Goal: Find contact information: Find contact information

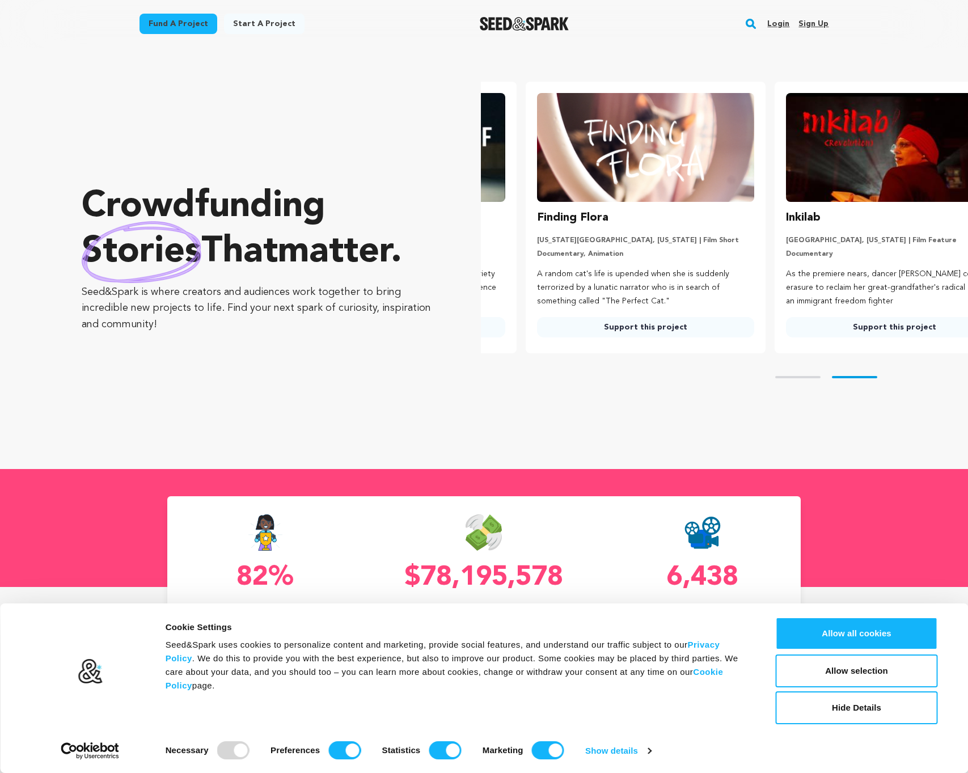
scroll to position [0, 258]
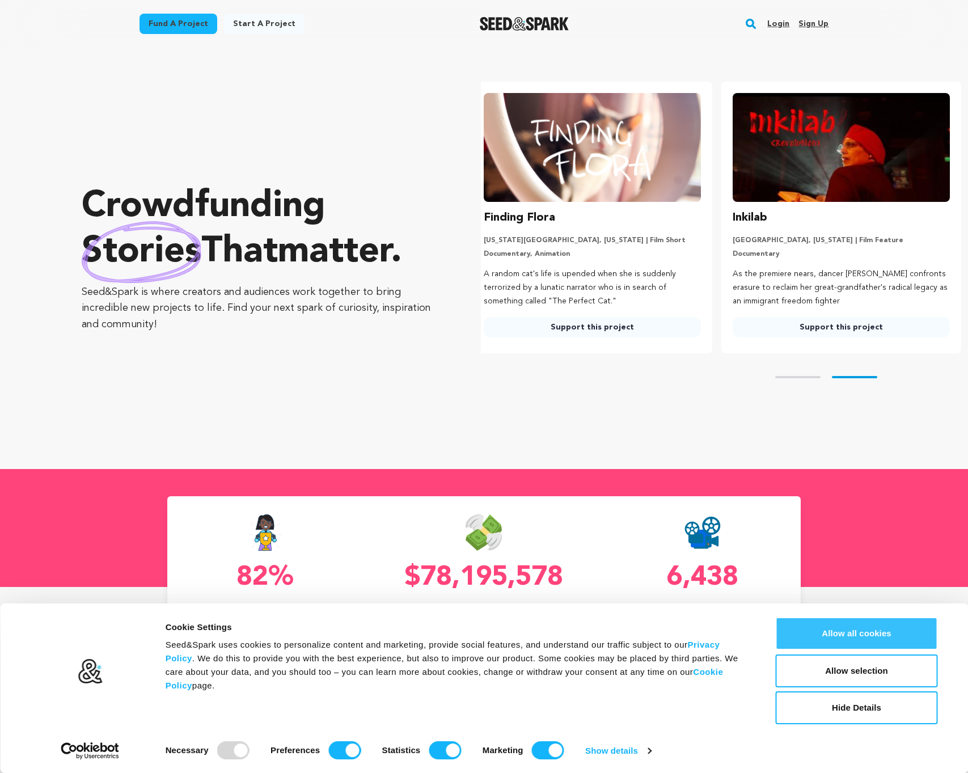
click at [833, 631] on button "Allow all cookies" at bounding box center [856, 633] width 162 height 33
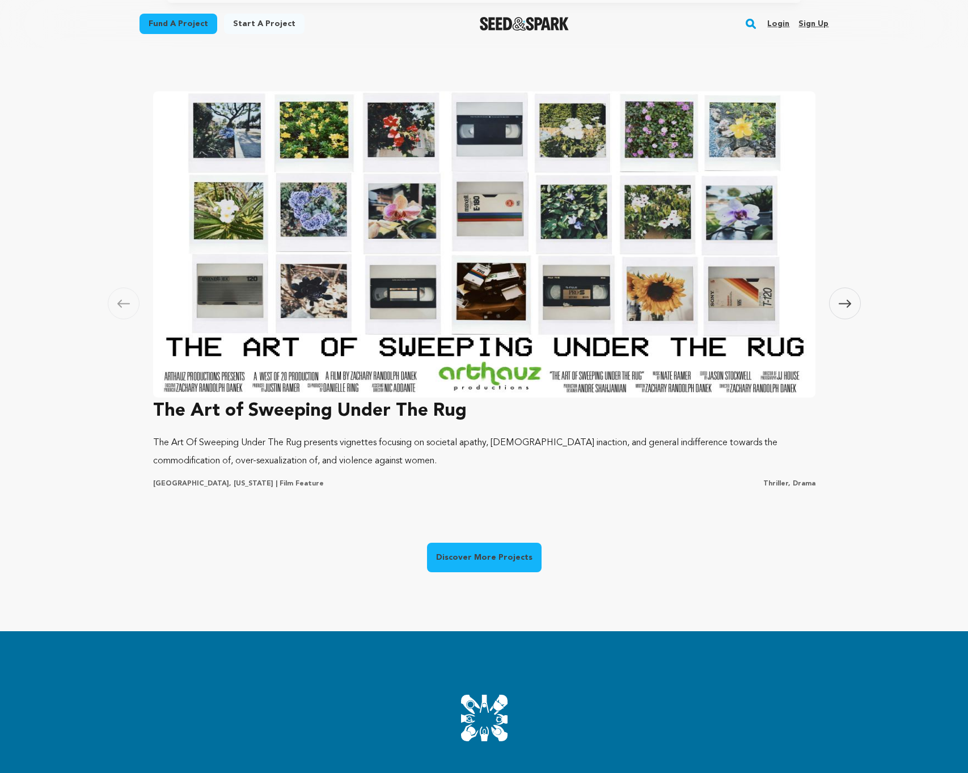
click at [512, 555] on link "Discover More Projects" at bounding box center [484, 556] width 114 height 29
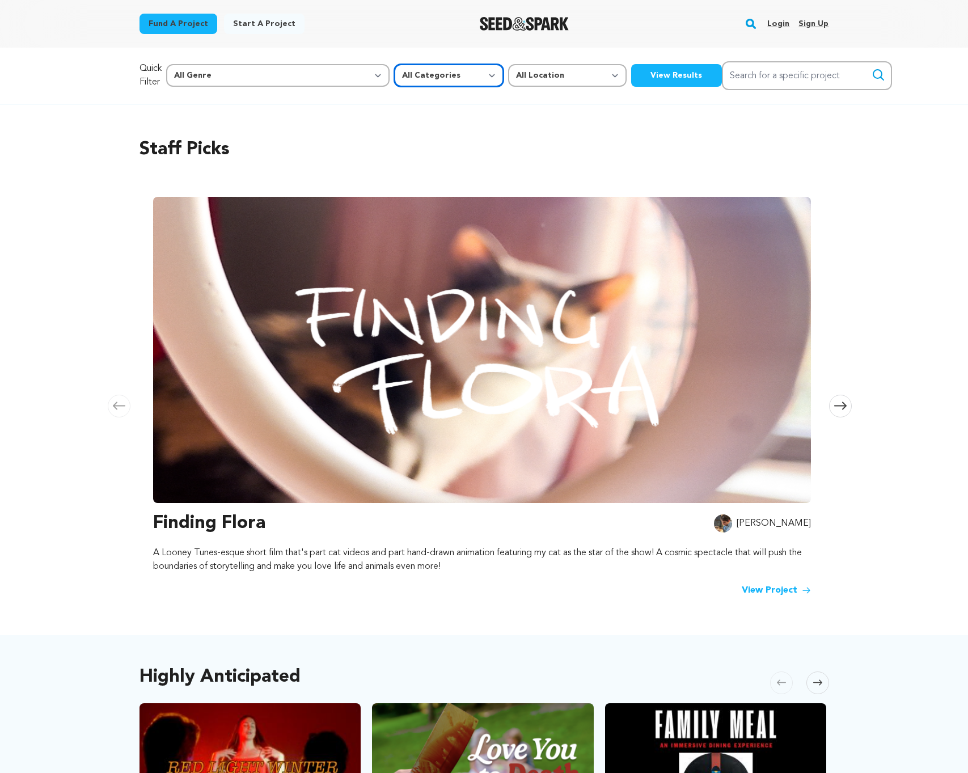
select select "383"
select select "8"
click at [631, 71] on button "View Results" at bounding box center [676, 75] width 91 height 23
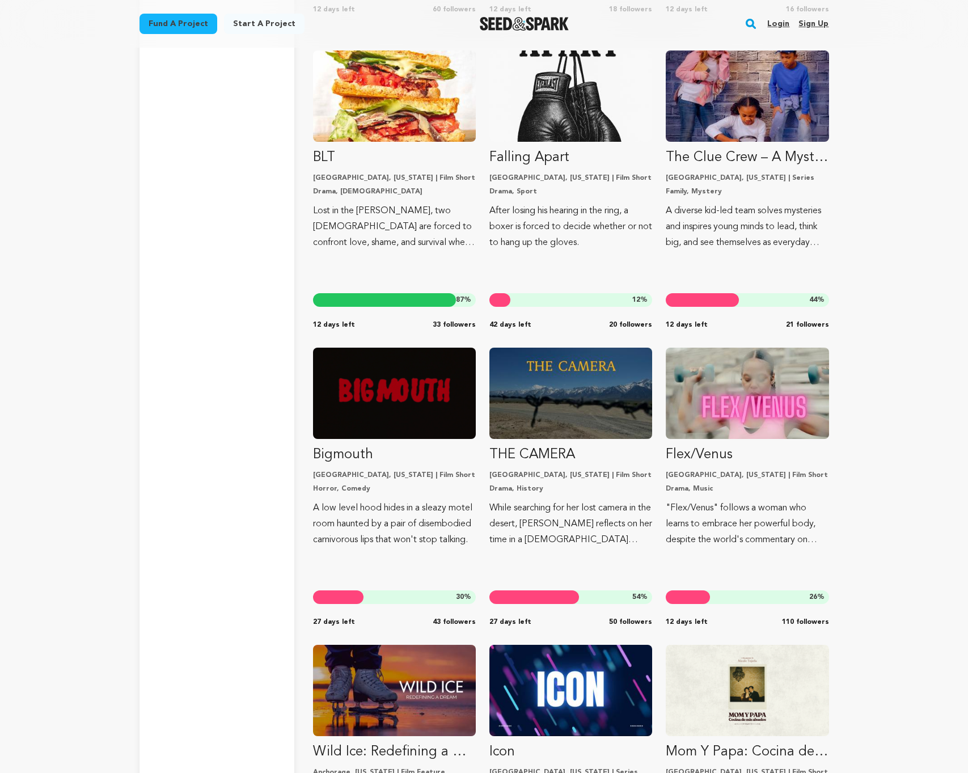
scroll to position [9793, 0]
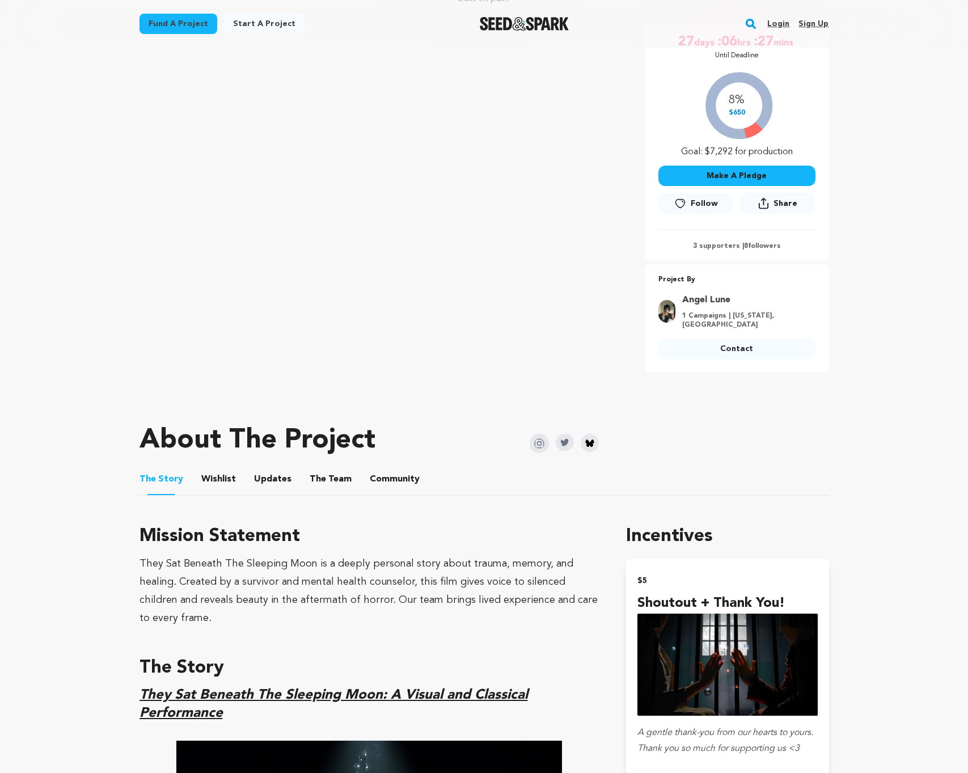
scroll to position [214, 0]
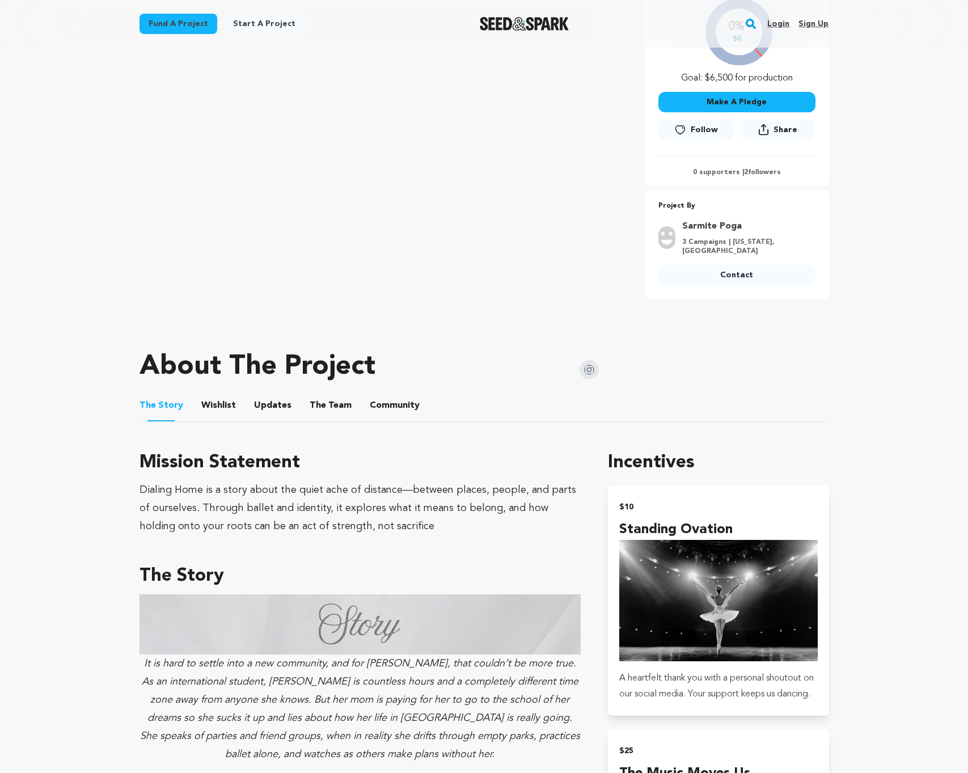
scroll to position [315, 0]
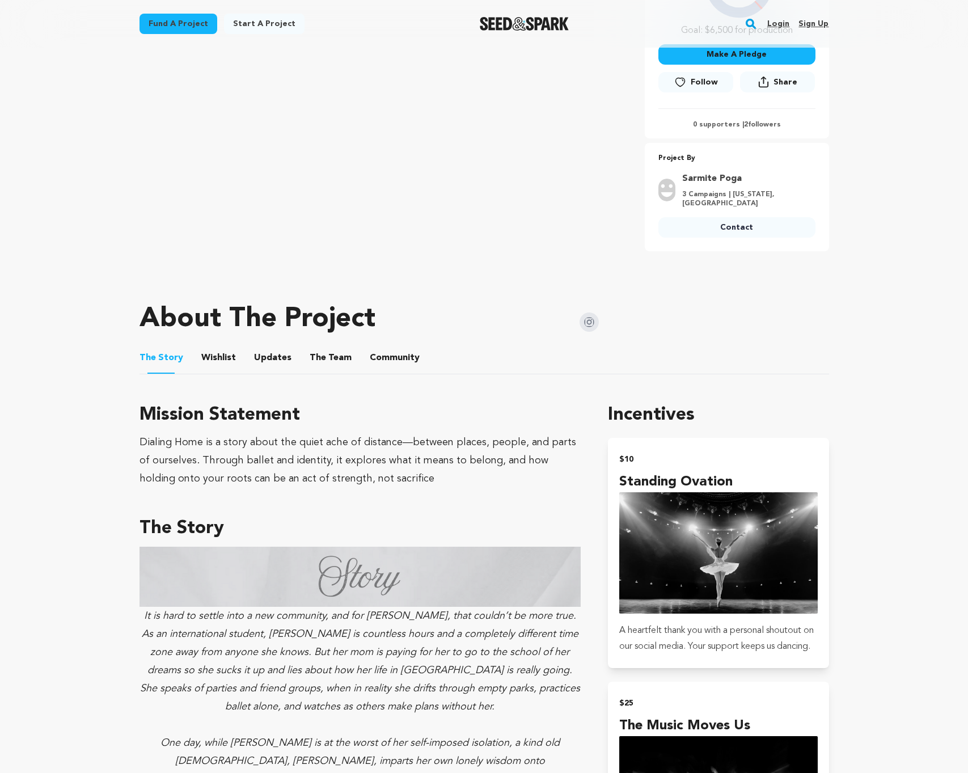
click at [220, 352] on button "Wishlist" at bounding box center [218, 359] width 27 height 27
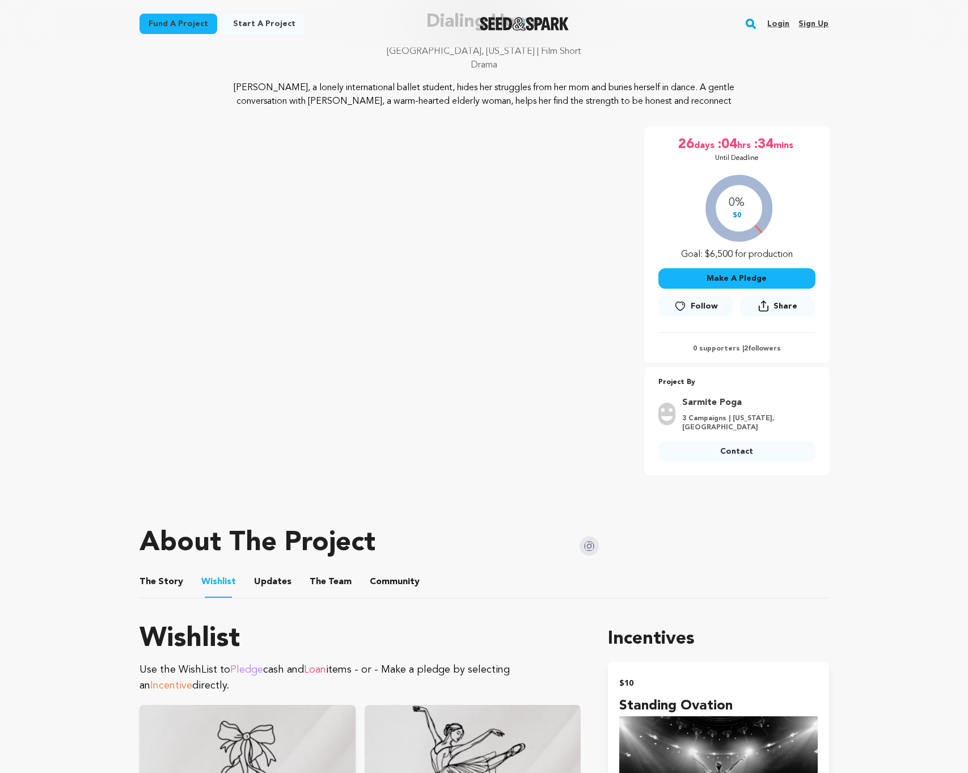
scroll to position [16, 0]
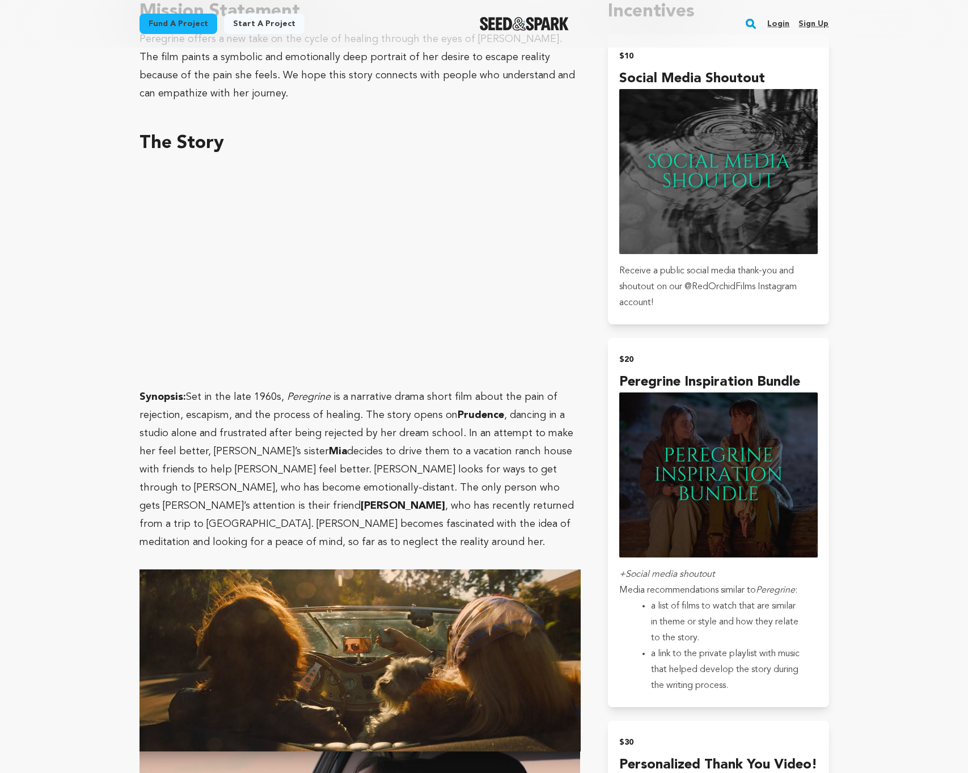
scroll to position [688, 0]
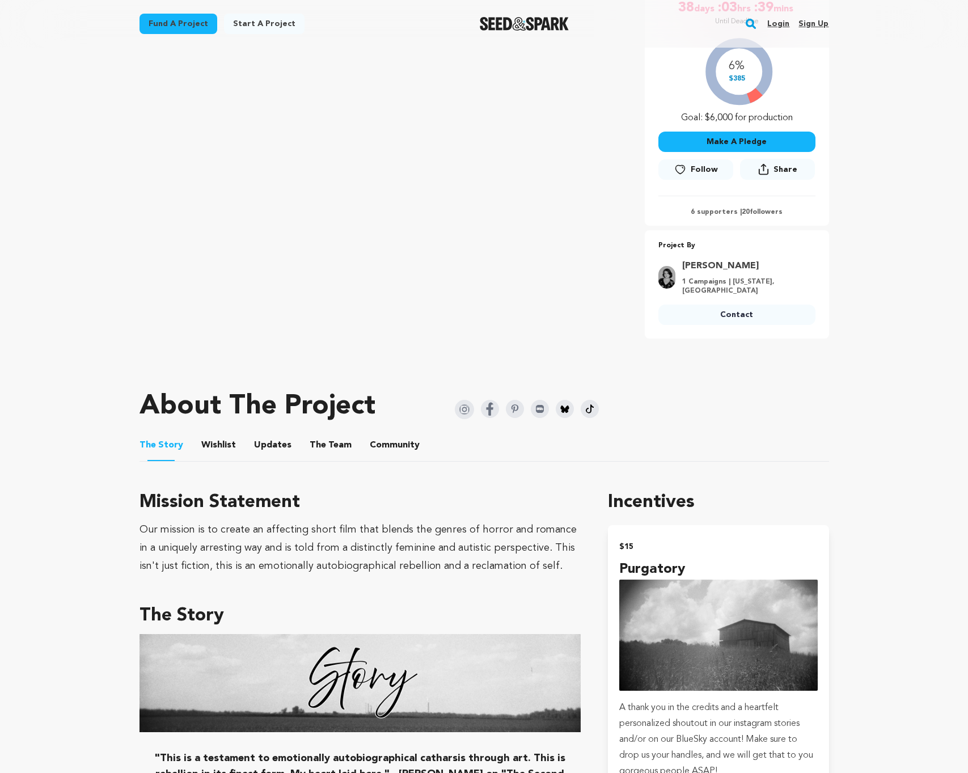
scroll to position [201, 0]
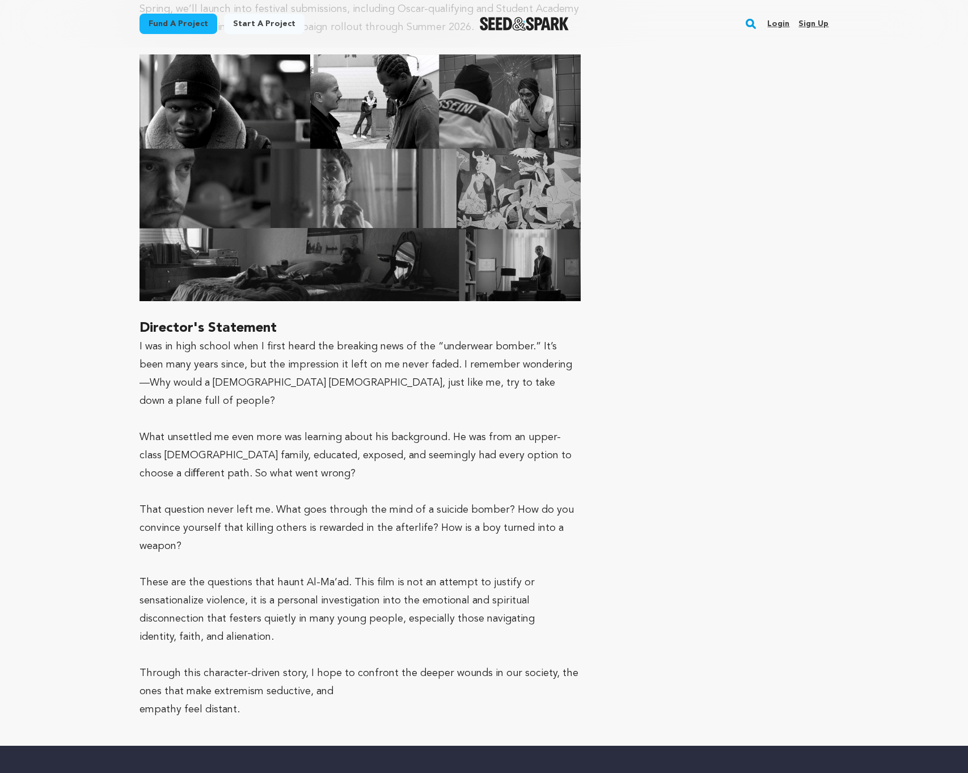
scroll to position [2364, 0]
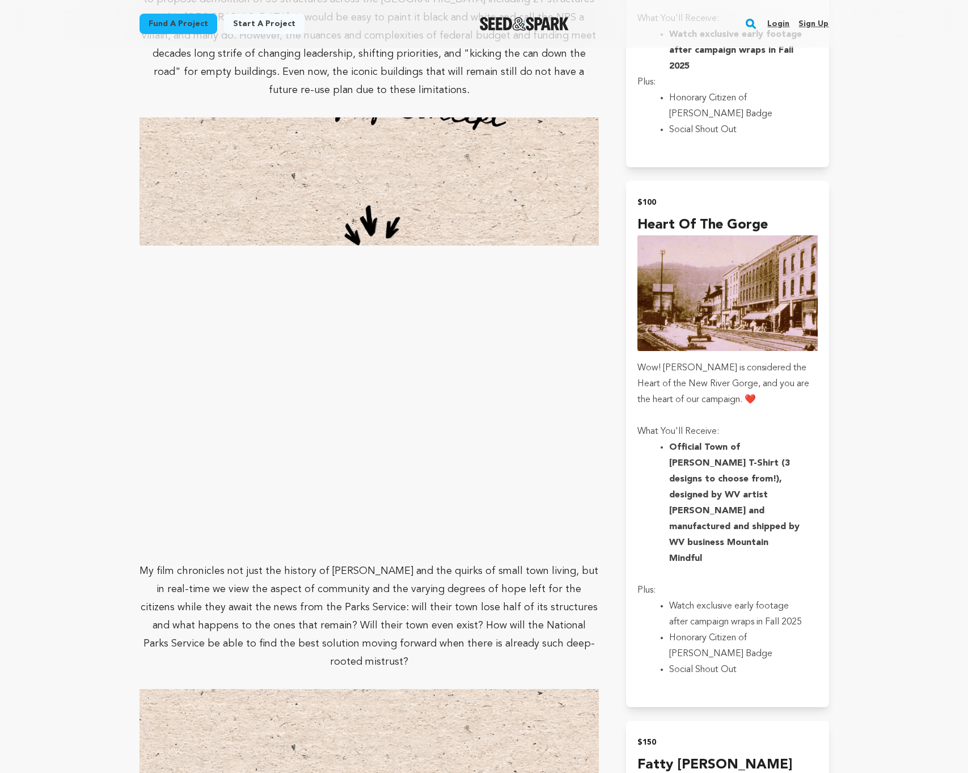
scroll to position [1837, 0]
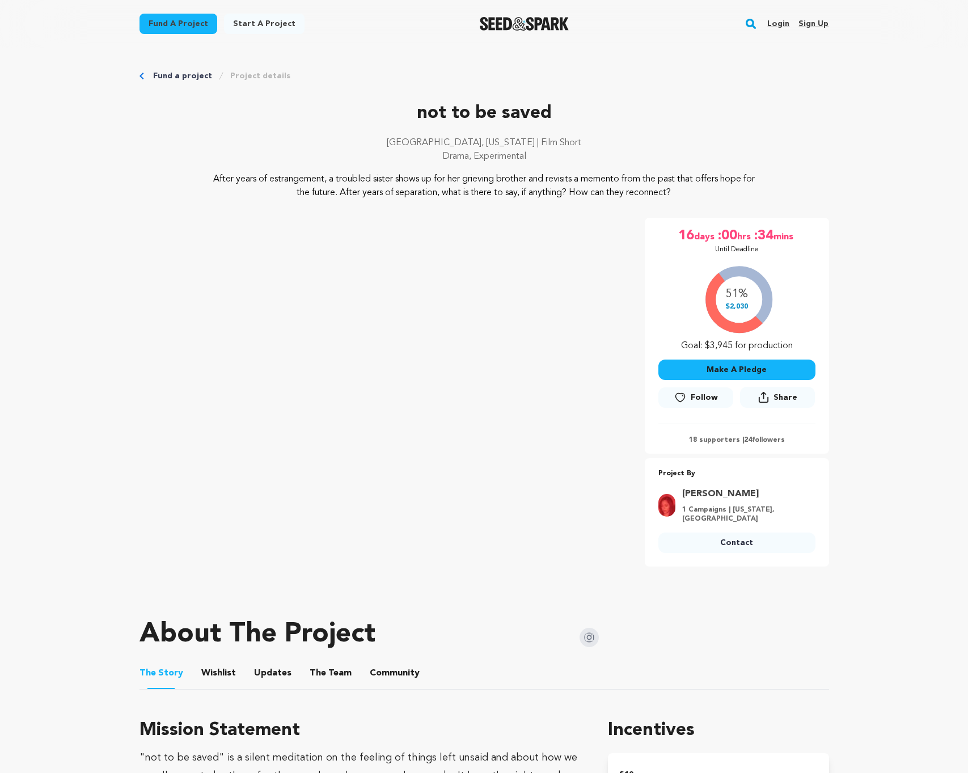
drag, startPoint x: 766, startPoint y: 494, endPoint x: 743, endPoint y: 494, distance: 23.8
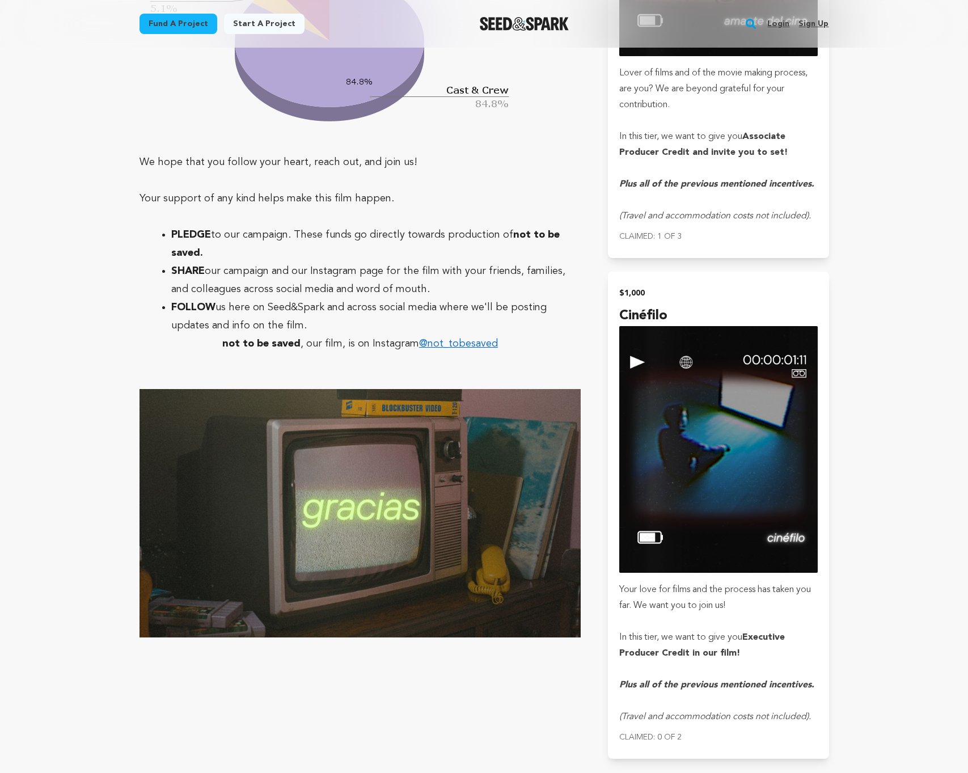
scroll to position [3384, 0]
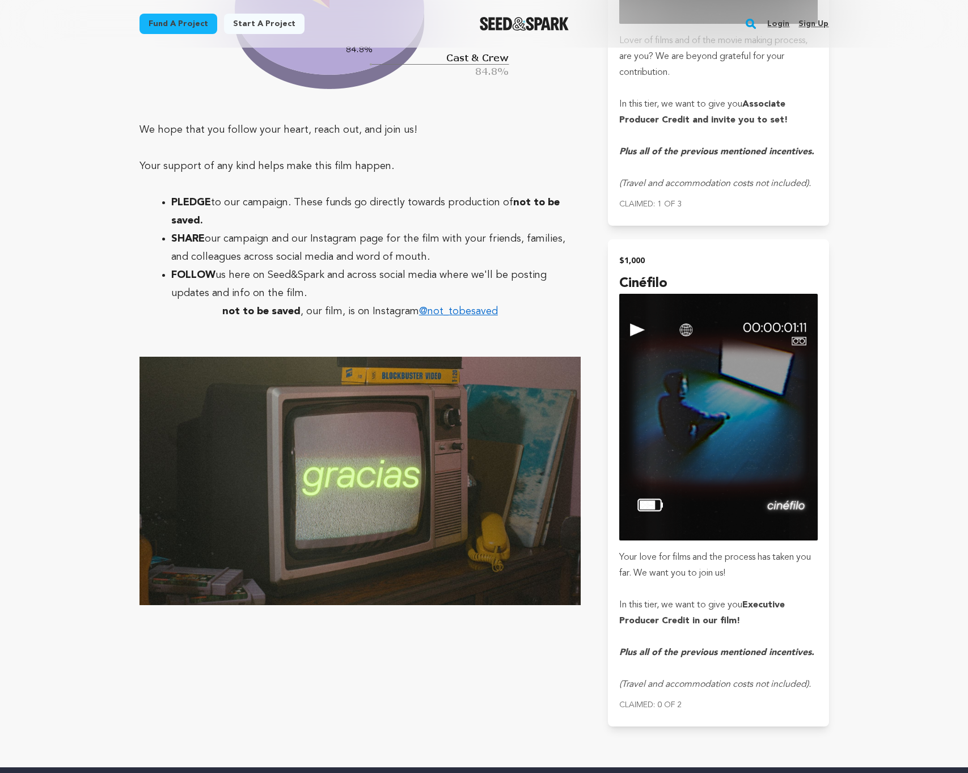
click at [436, 306] on link "@not_tobesaved" at bounding box center [458, 311] width 79 height 10
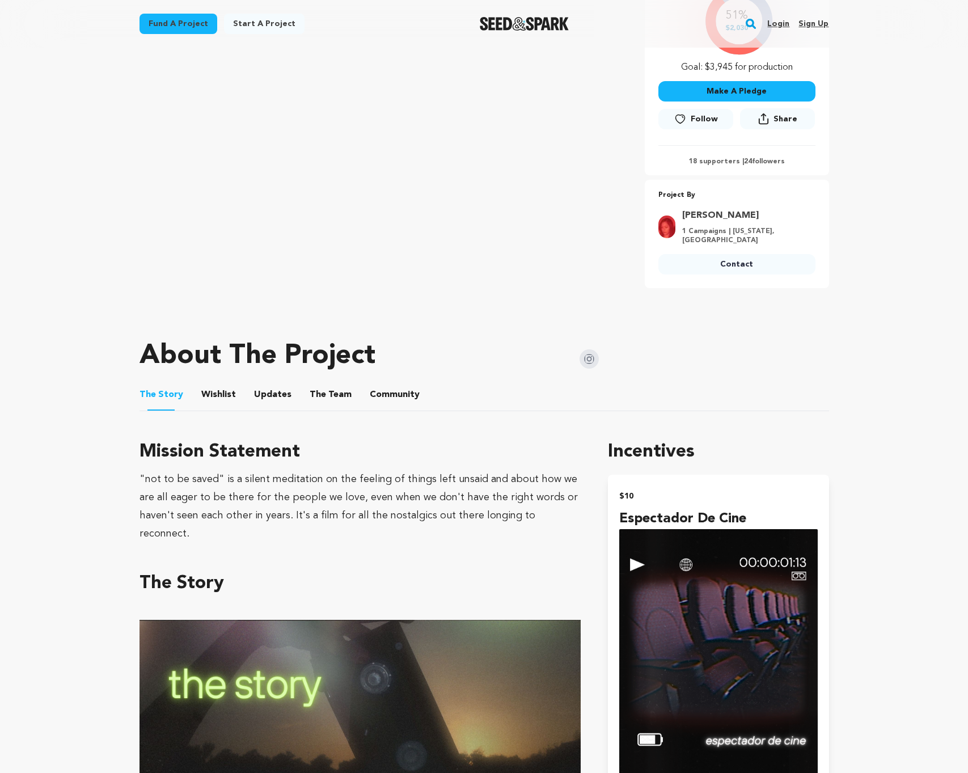
scroll to position [278, 0]
click at [319, 384] on button "The Team" at bounding box center [330, 397] width 27 height 27
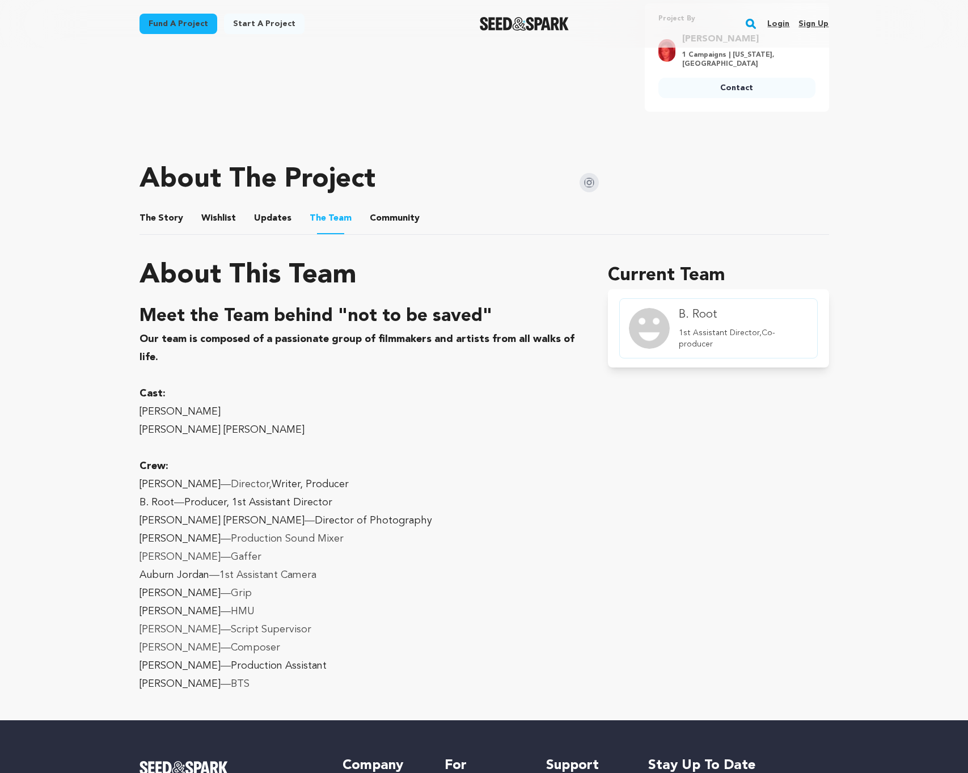
scroll to position [514, 0]
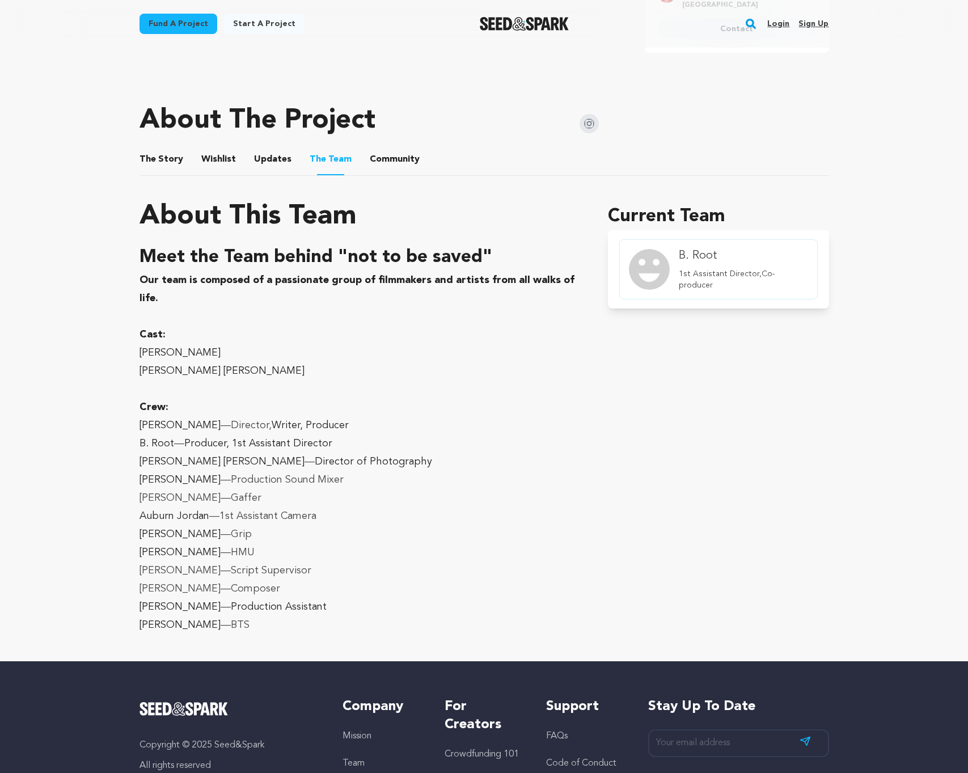
drag, startPoint x: 139, startPoint y: 414, endPoint x: 211, endPoint y: 409, distance: 72.2
click at [211, 416] on p "Diane Zaragoza —Director, Writer, Producer" at bounding box center [360, 425] width 442 height 18
copy p "Diane Zaragoza"
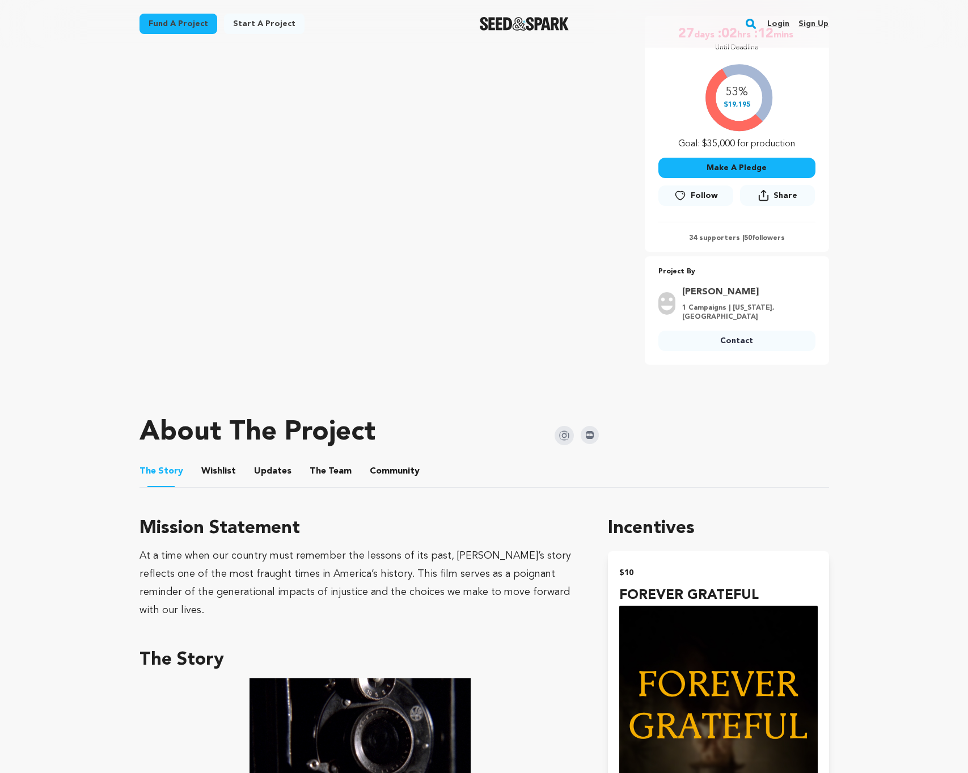
scroll to position [273, 0]
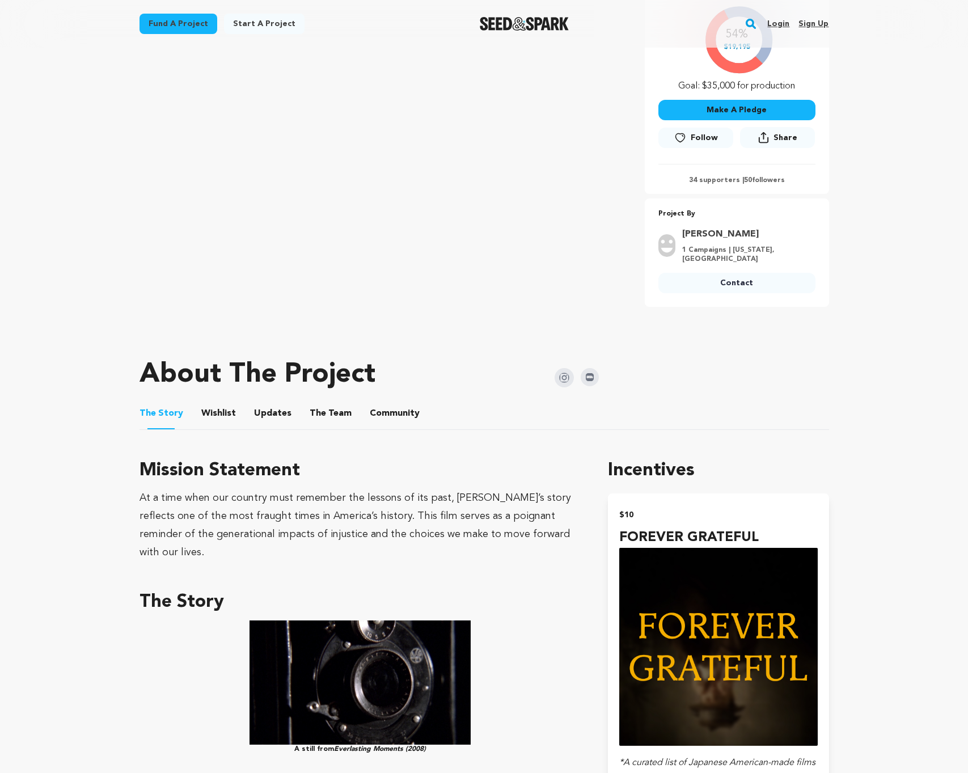
drag, startPoint x: 317, startPoint y: 399, endPoint x: 316, endPoint y: 405, distance: 6.3
click at [317, 402] on button "The Team" at bounding box center [330, 415] width 27 height 27
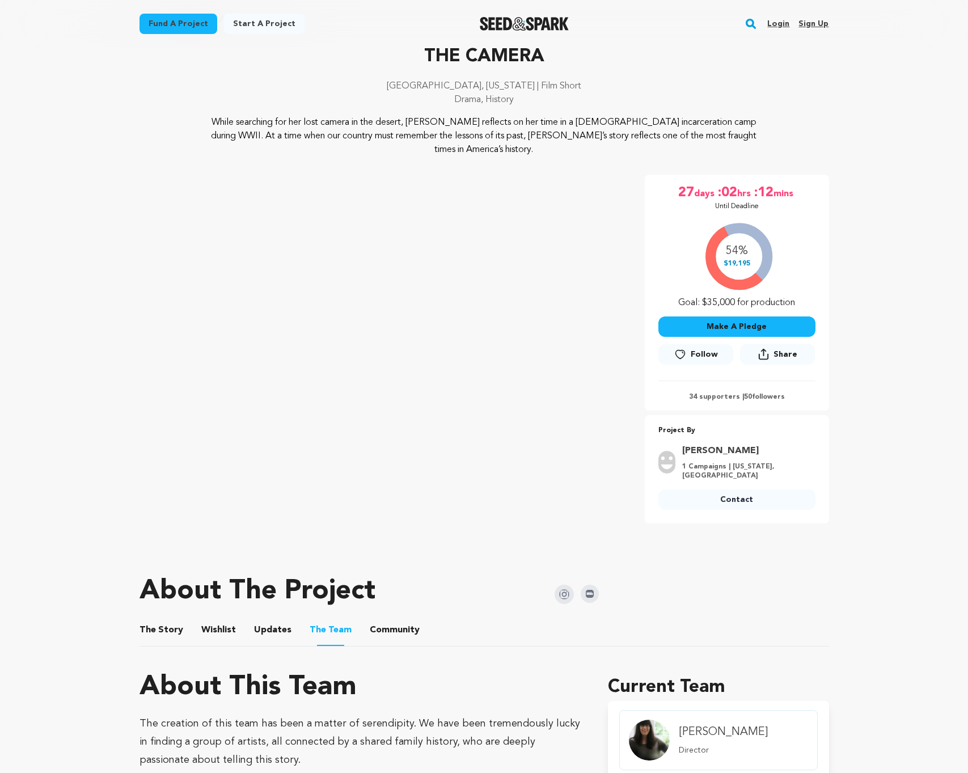
scroll to position [77, 0]
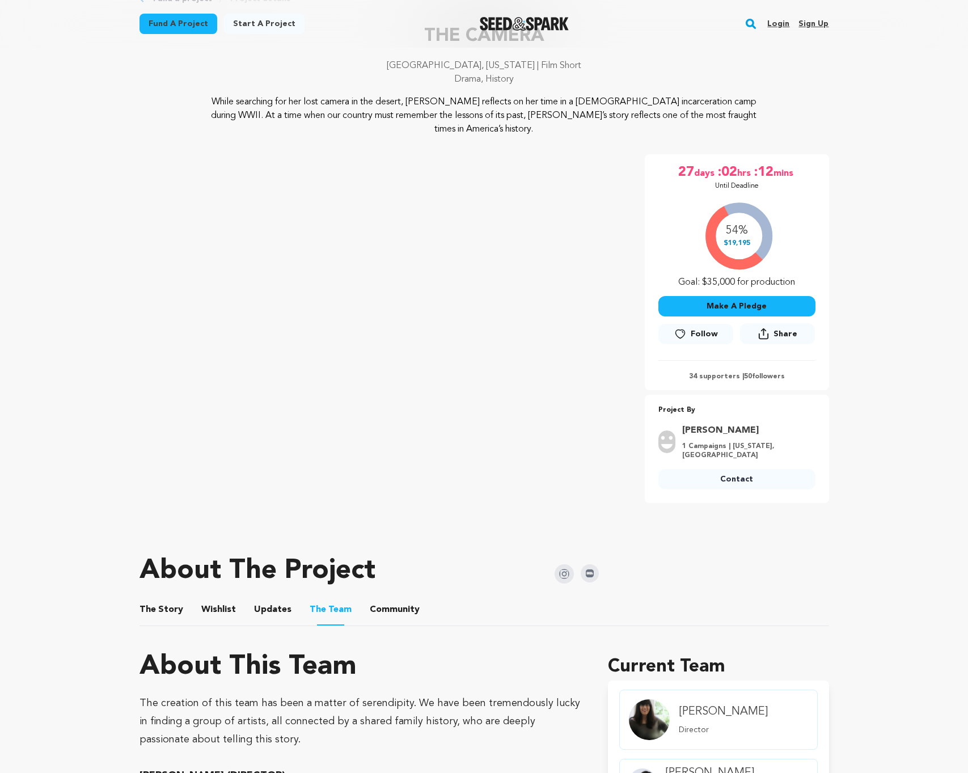
click at [740, 469] on link "Contact" at bounding box center [736, 479] width 157 height 20
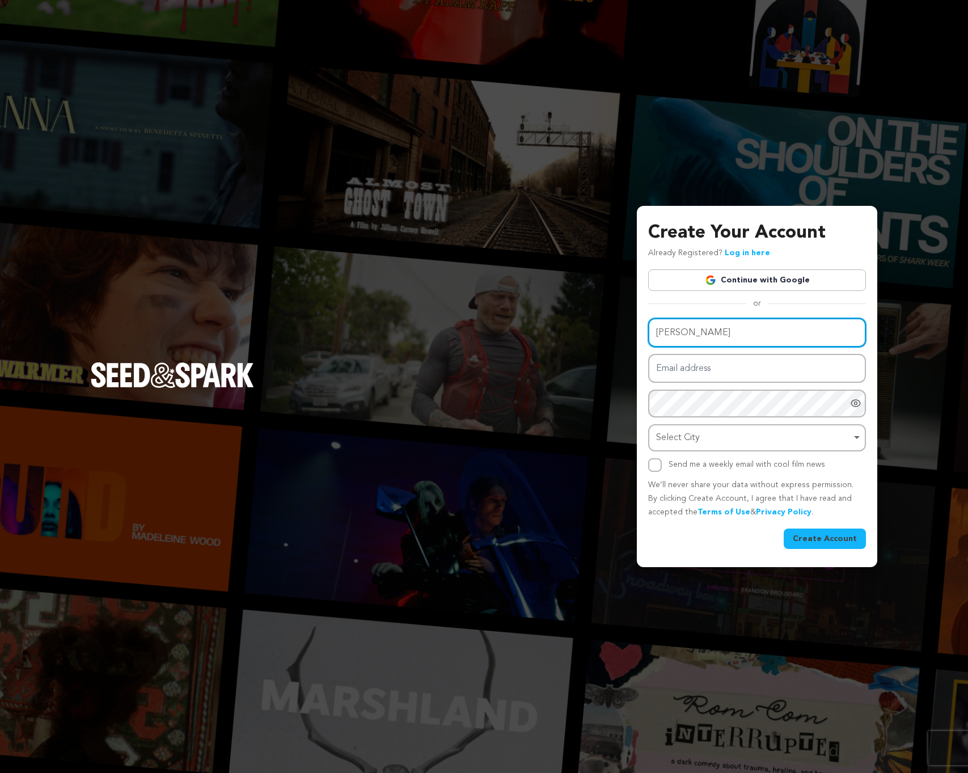
type input "[PERSON_NAME]"
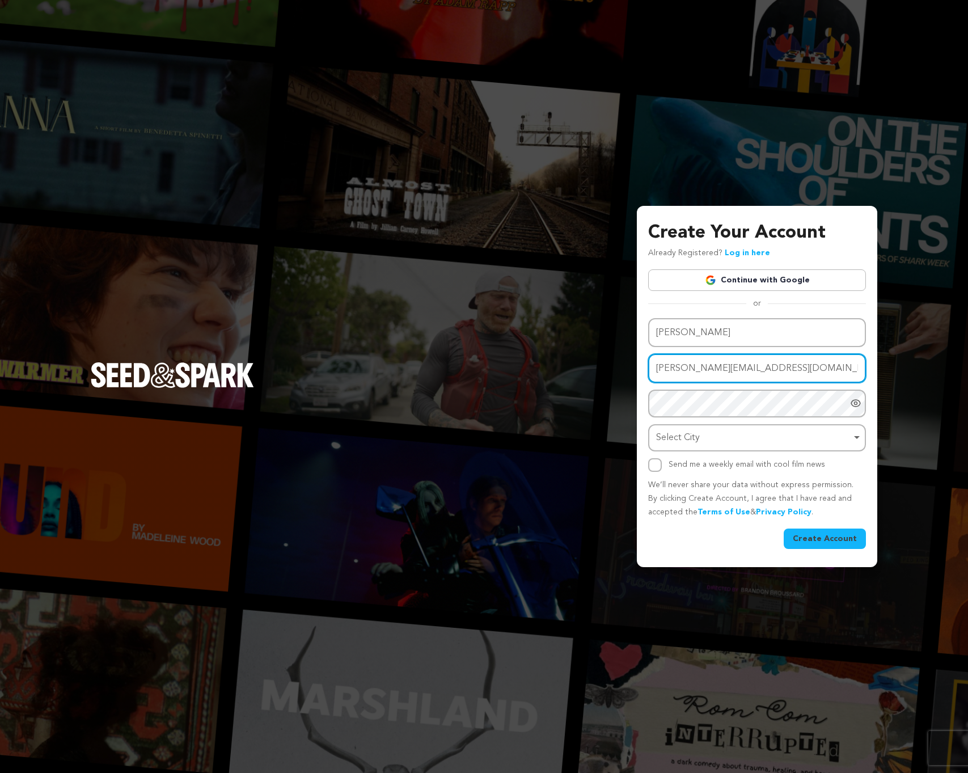
type input "[PERSON_NAME][EMAIL_ADDRESS][DOMAIN_NAME]"
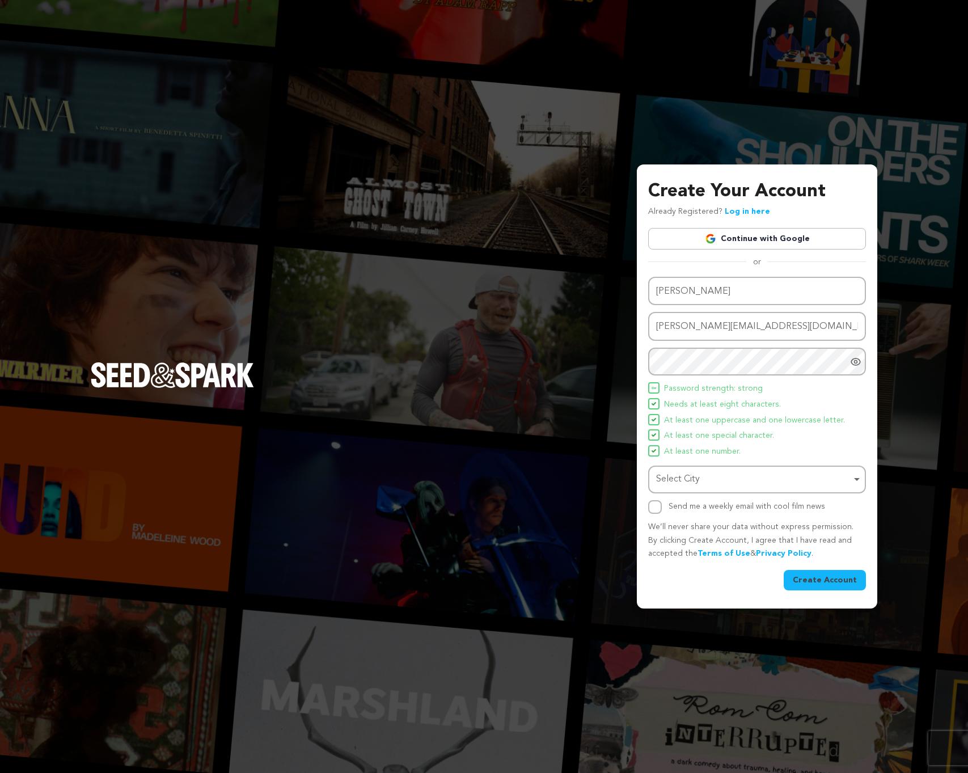
click at [727, 480] on div "Select City Remove item" at bounding box center [753, 479] width 195 height 16
type input "[GEOGRAPHIC_DATA]"
click at [652, 504] on input "Send me a weekly email with cool film news" at bounding box center [655, 507] width 14 height 14
checkbox input "true"
click at [823, 574] on button "Create Account" at bounding box center [824, 580] width 82 height 20
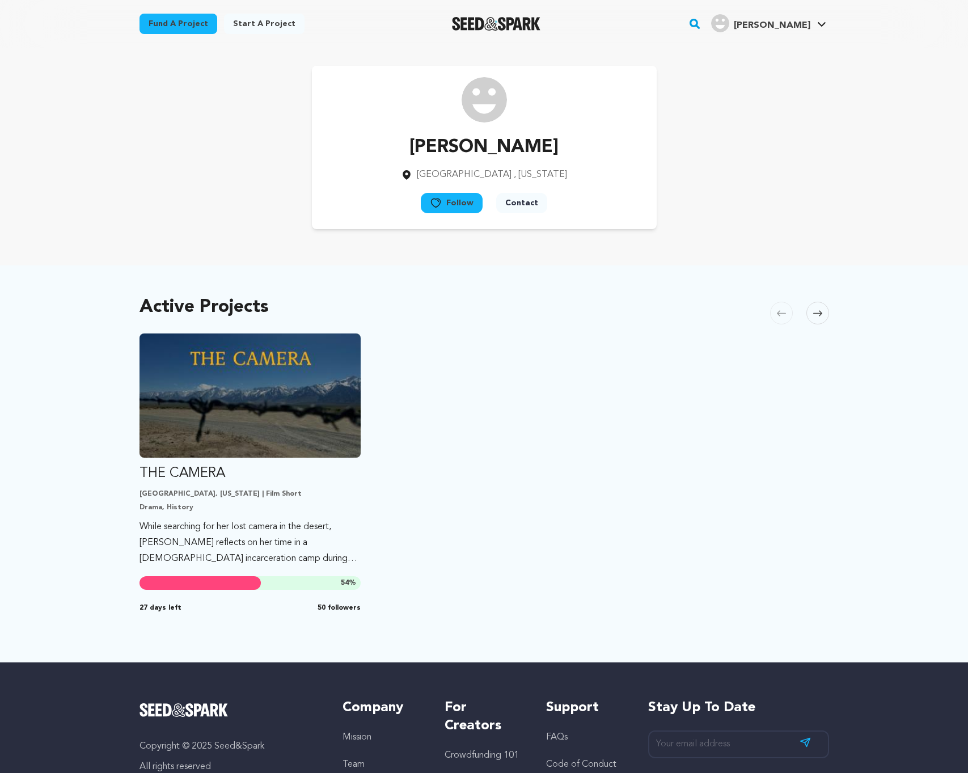
click at [516, 207] on button "Contact" at bounding box center [521, 203] width 51 height 20
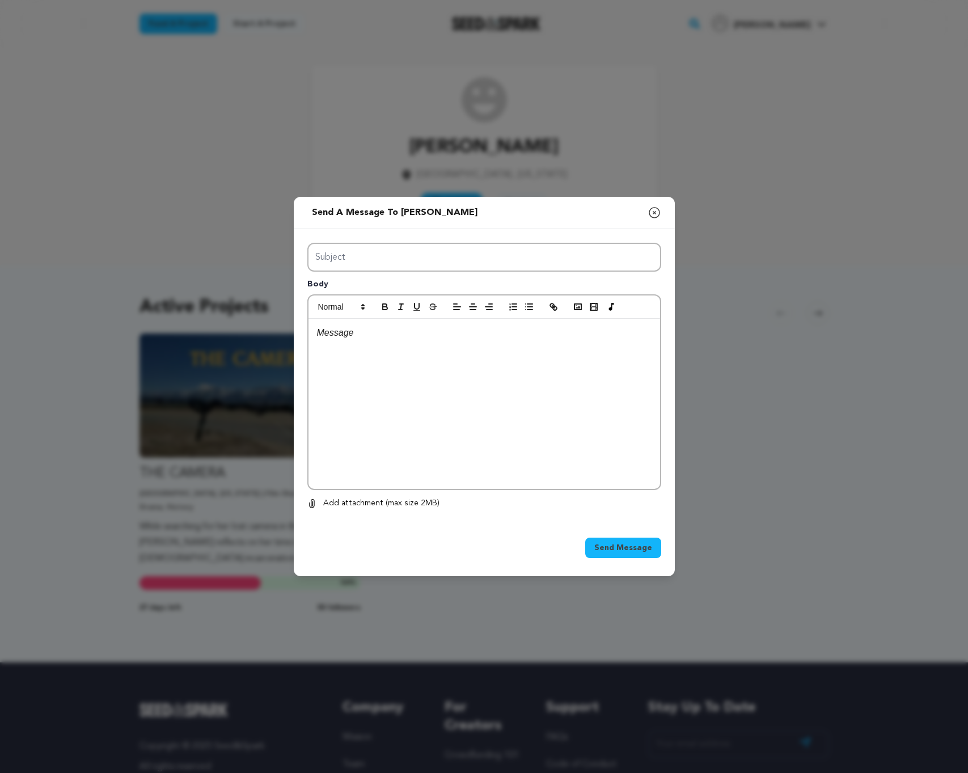
click at [655, 212] on icon "button" at bounding box center [654, 213] width 14 height 14
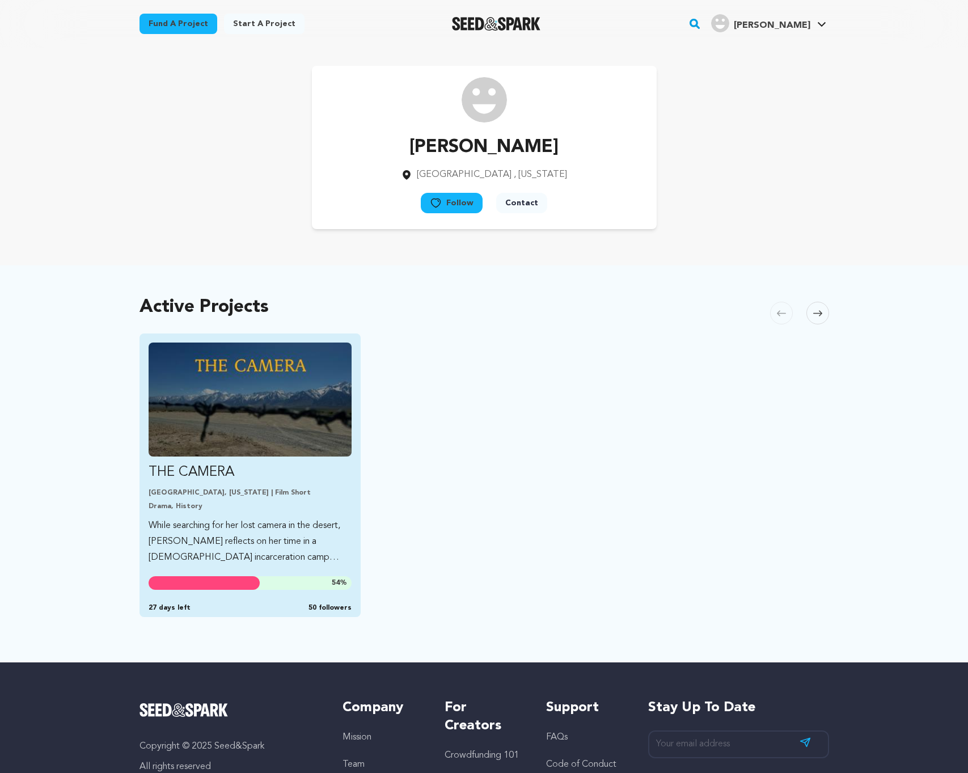
click at [280, 380] on img "Fund THE CAMERA" at bounding box center [250, 399] width 203 height 114
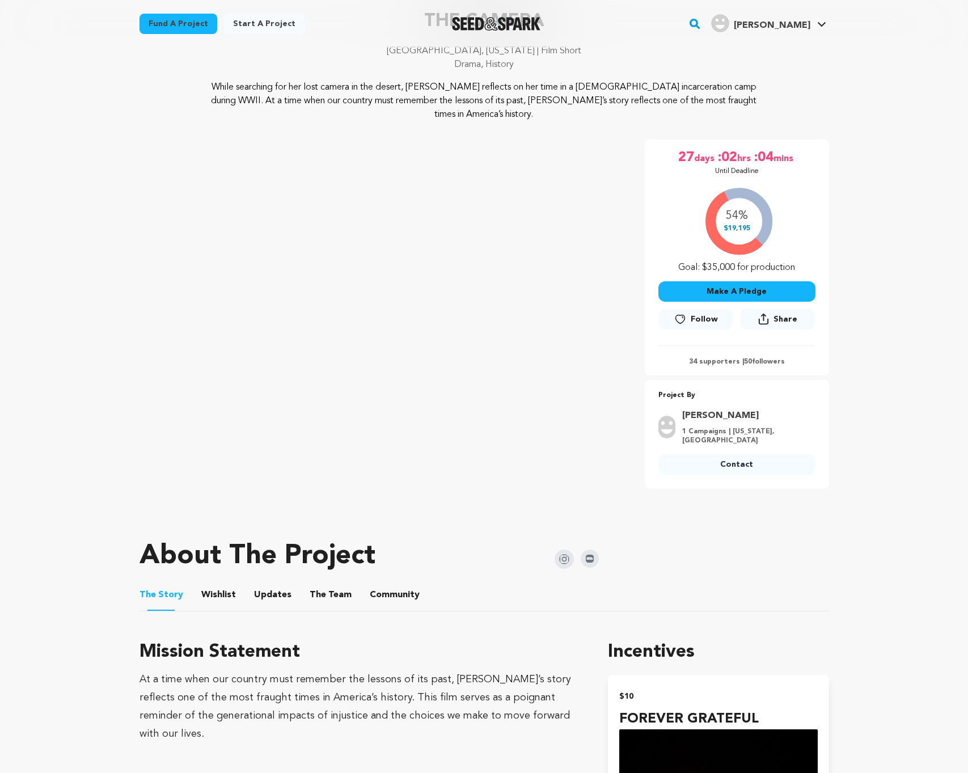
scroll to position [70, 0]
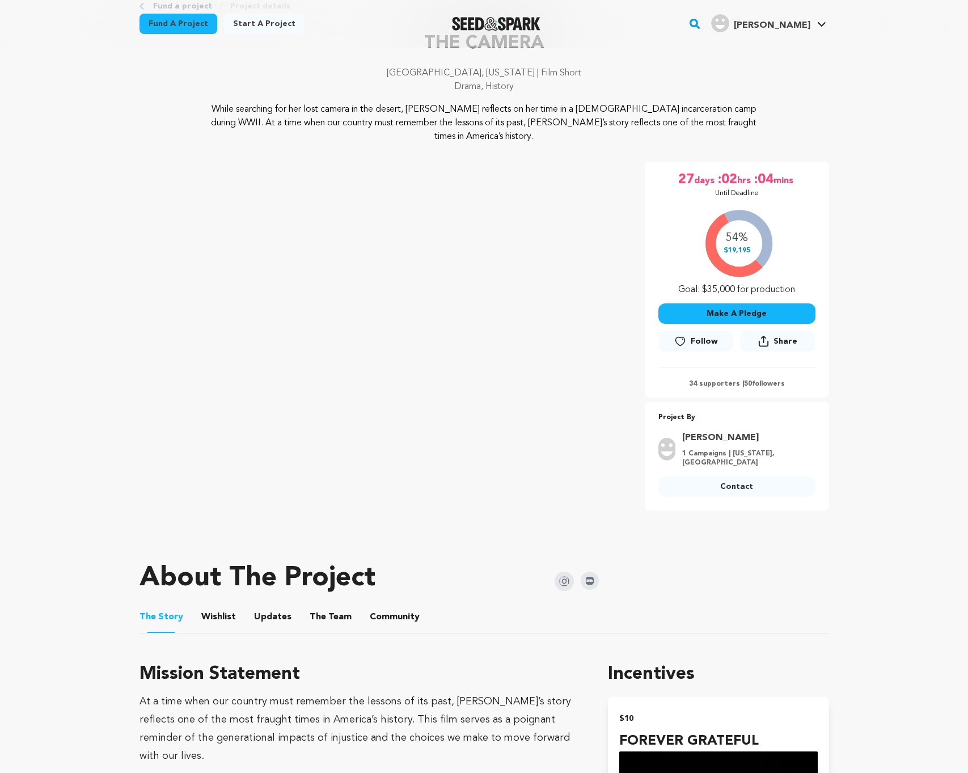
click at [754, 476] on link "Contact" at bounding box center [736, 486] width 157 height 20
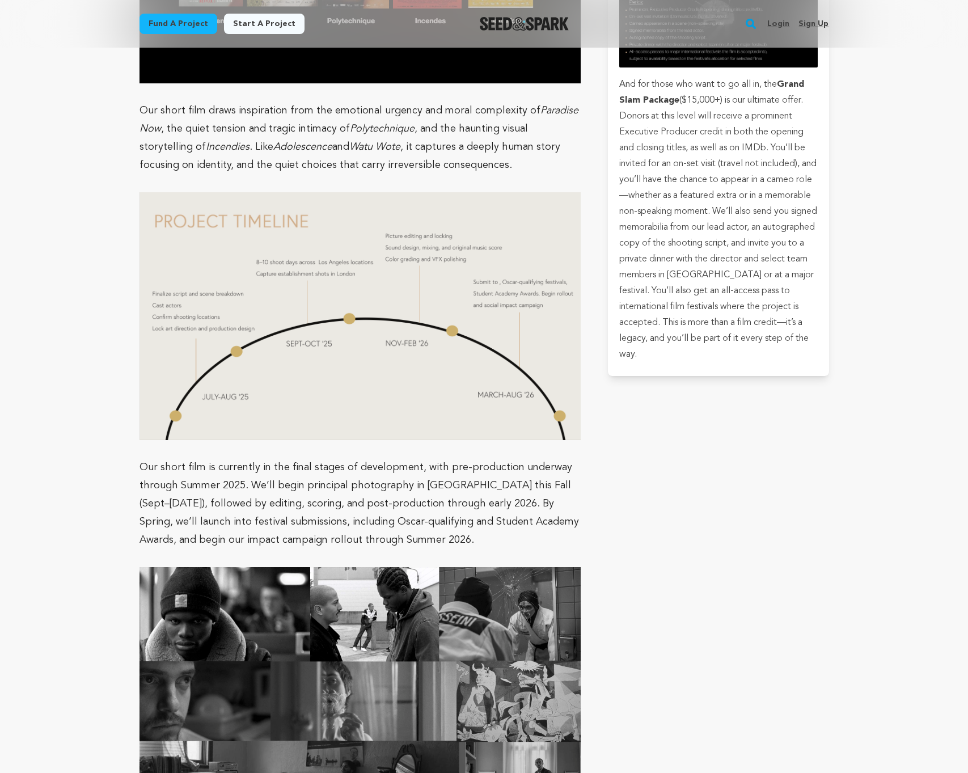
scroll to position [1766, 0]
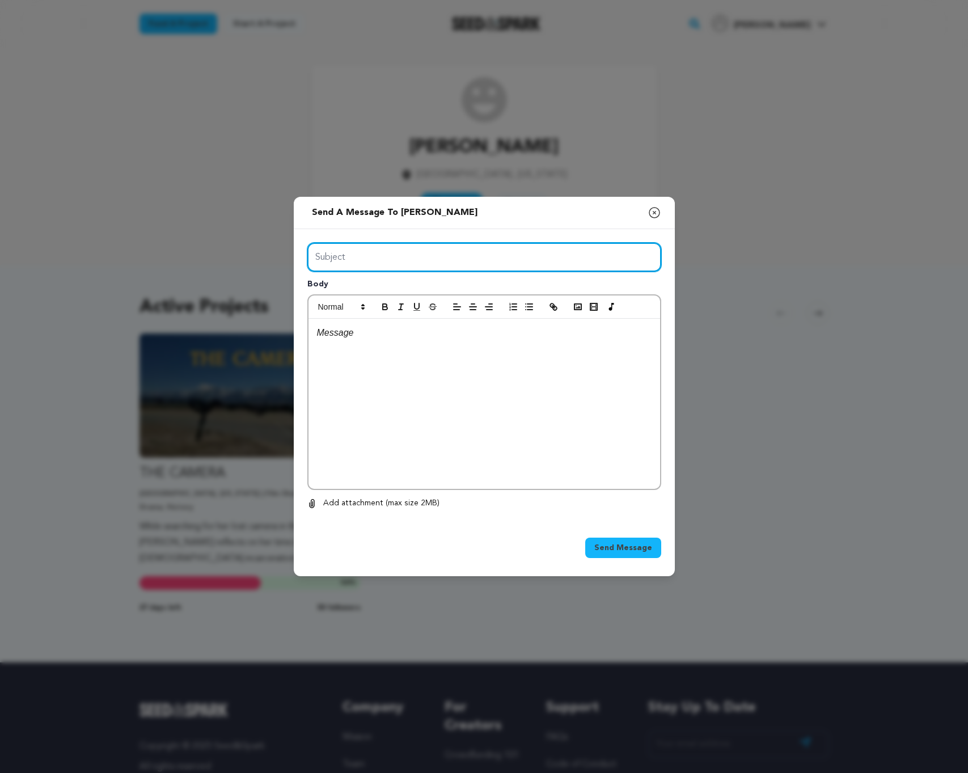
click at [421, 249] on input "Subject" at bounding box center [484, 257] width 354 height 29
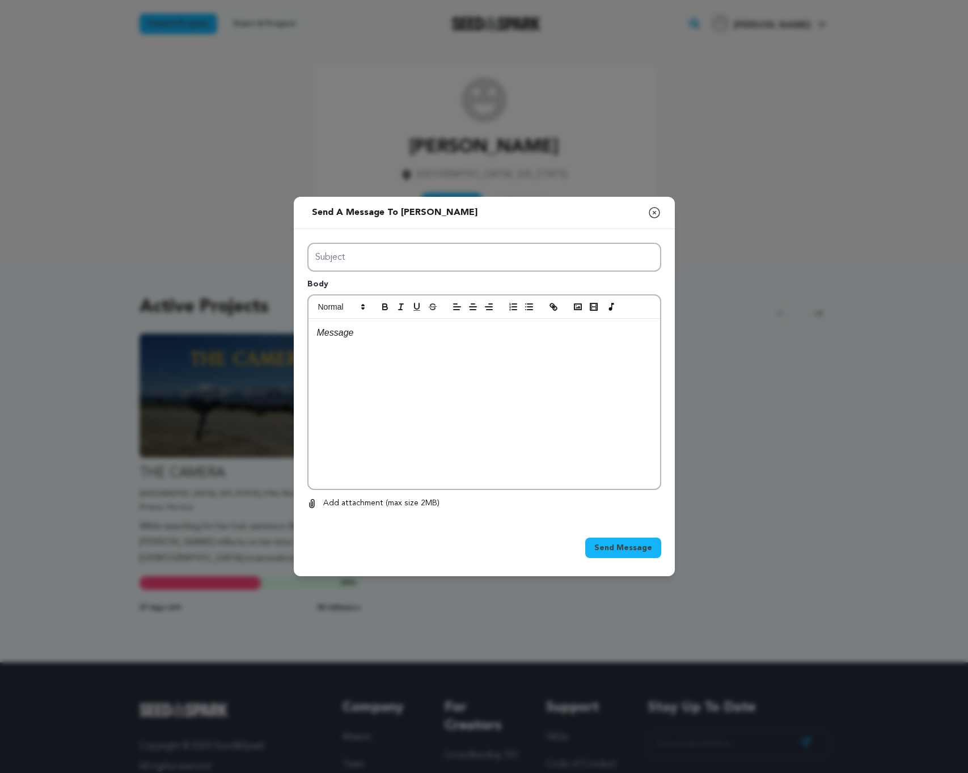
click at [662, 214] on div "Send a message to [PERSON_NAME] Close modal" at bounding box center [484, 213] width 381 height 32
click at [665, 216] on div "Send a message to [PERSON_NAME] Close modal" at bounding box center [484, 213] width 381 height 32
click at [662, 215] on div "Send a message to [PERSON_NAME] Close modal" at bounding box center [484, 213] width 381 height 32
click at [658, 215] on icon "button" at bounding box center [654, 212] width 10 height 10
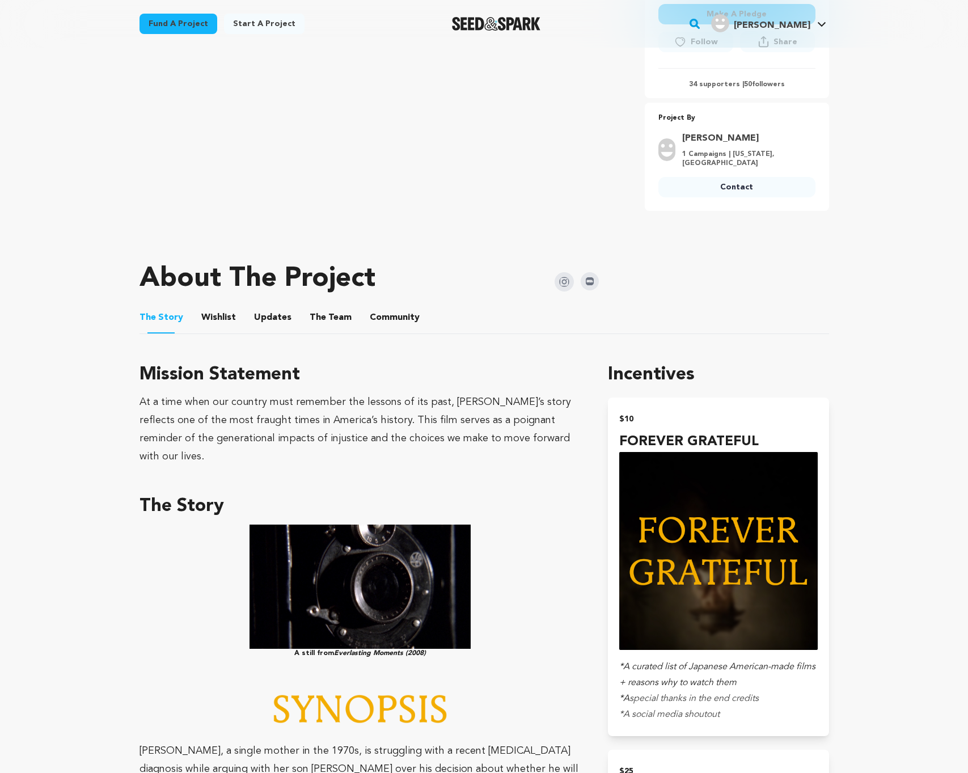
scroll to position [296, 0]
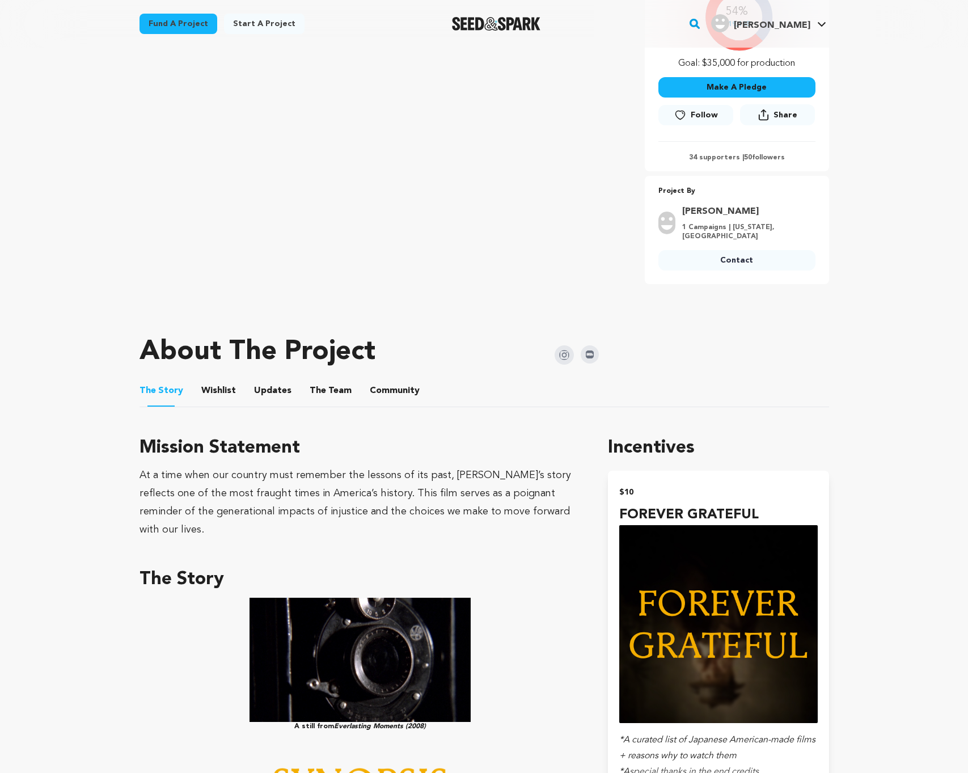
click at [328, 379] on button "The Team" at bounding box center [330, 392] width 27 height 27
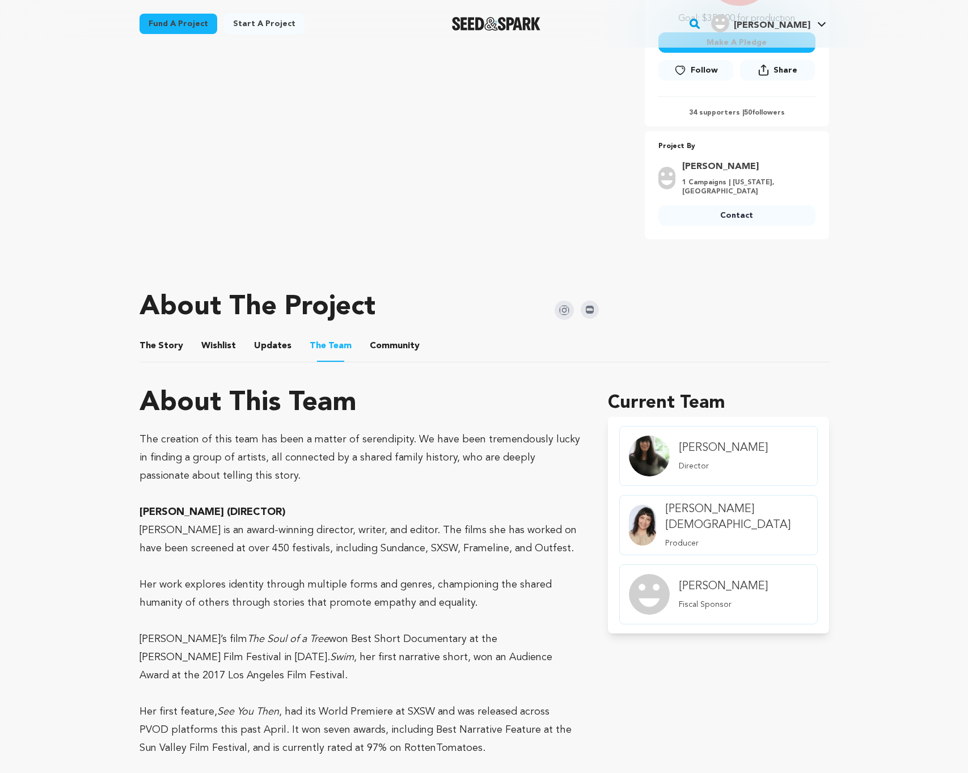
scroll to position [346, 0]
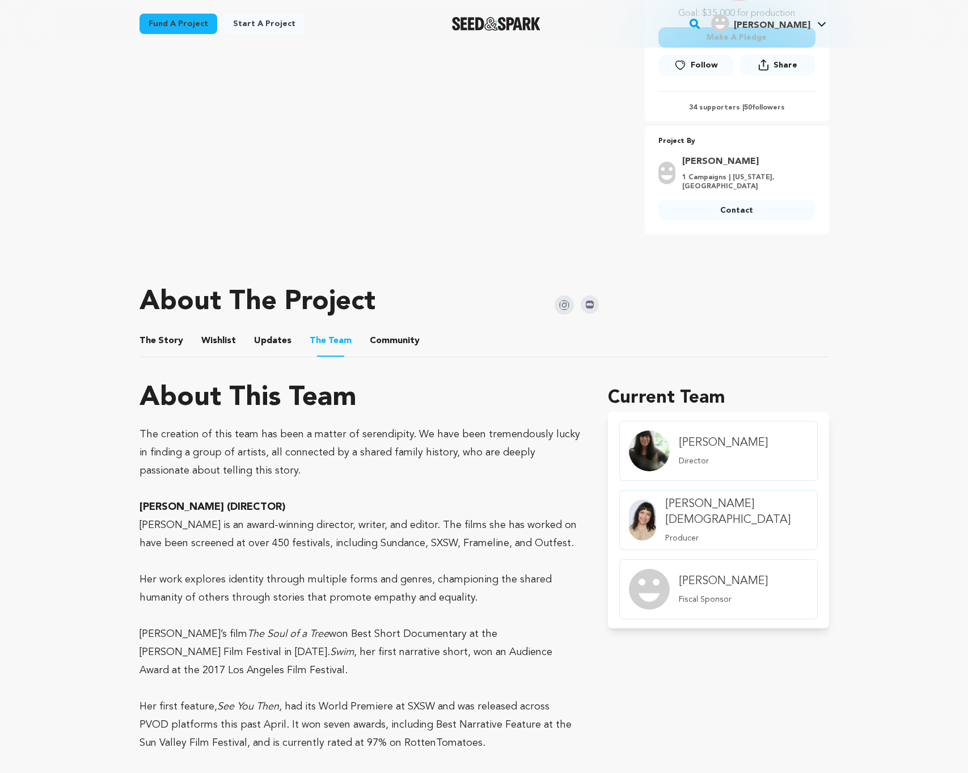
click at [656, 505] on img "member.name Profile" at bounding box center [642, 519] width 27 height 41
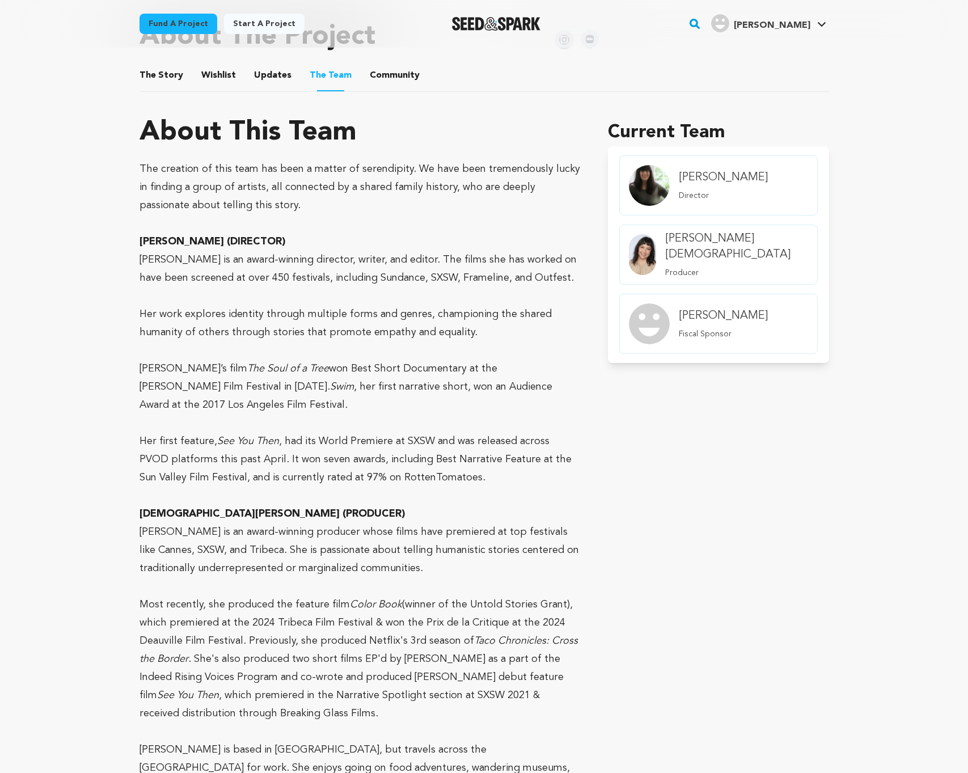
scroll to position [468, 0]
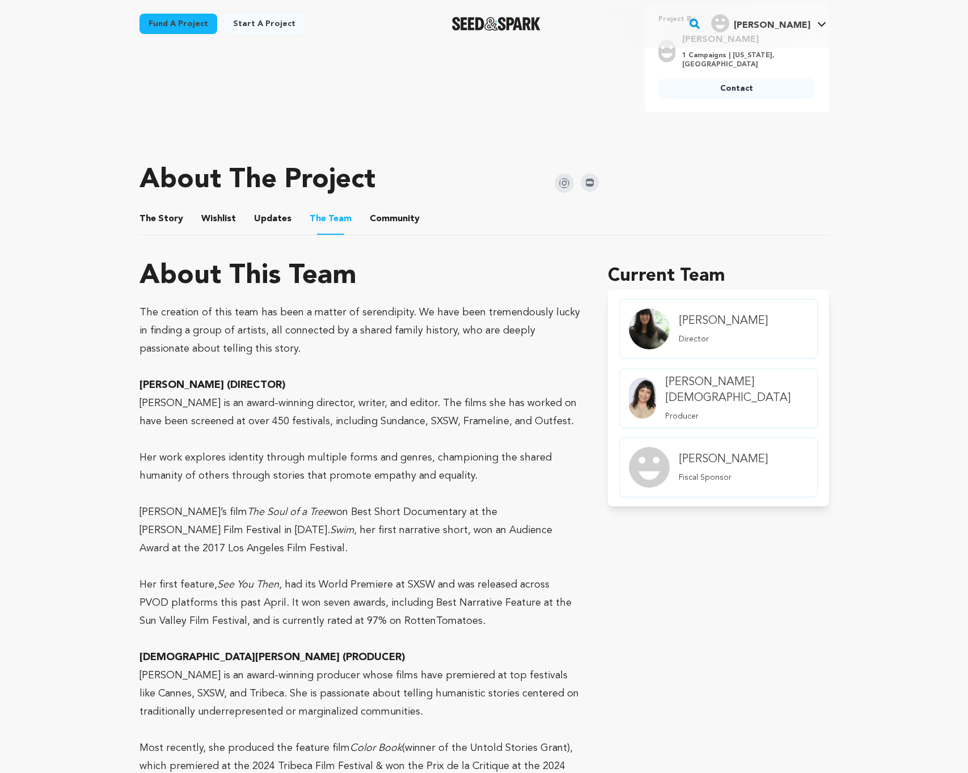
click at [688, 376] on h4 "[PERSON_NAME][DEMOGRAPHIC_DATA]" at bounding box center [736, 390] width 142 height 32
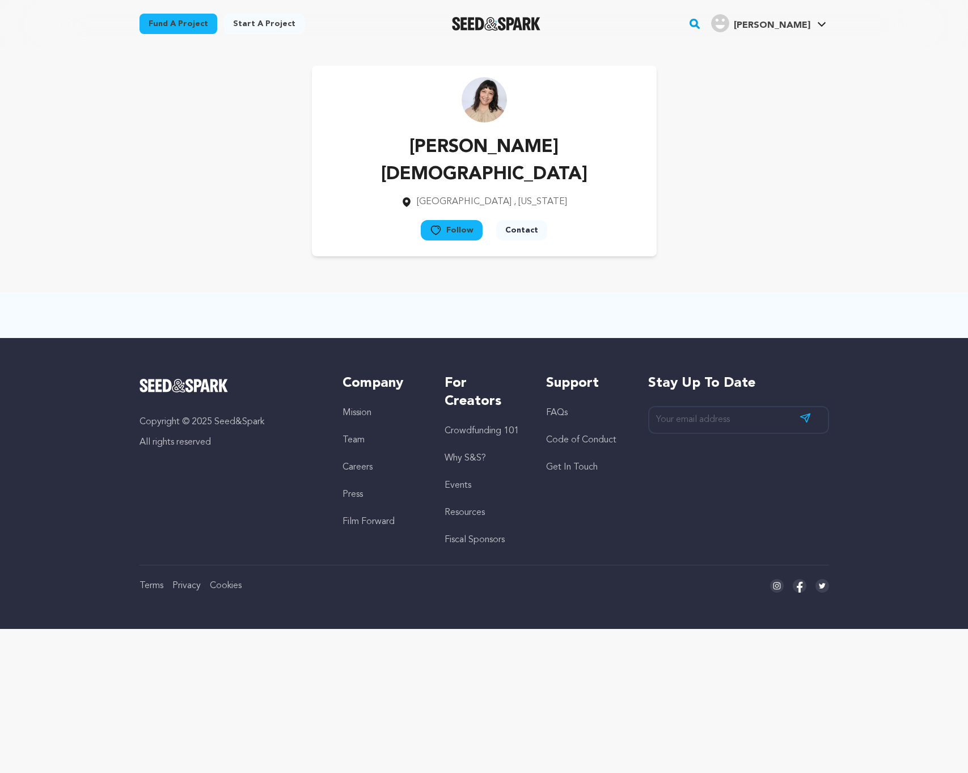
drag, startPoint x: 435, startPoint y: 146, endPoint x: 510, endPoint y: 154, distance: 74.6
click at [539, 147] on p "[PERSON_NAME][DEMOGRAPHIC_DATA]" at bounding box center [484, 161] width 308 height 54
